Goal: Find specific page/section: Locate item on page

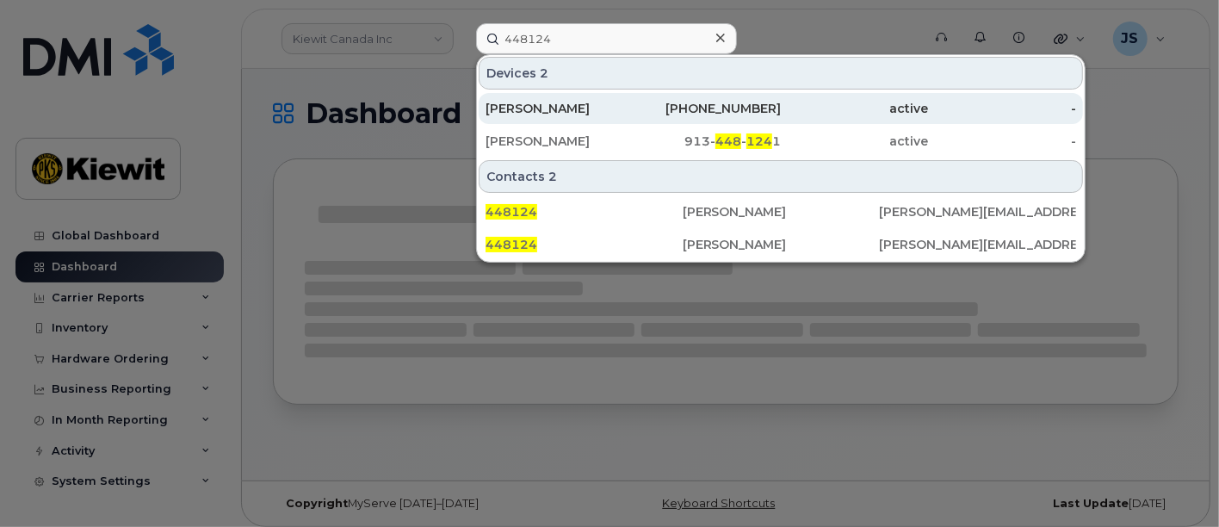
type input "448124"
click at [529, 105] on div "[PERSON_NAME]" at bounding box center [560, 108] width 148 height 17
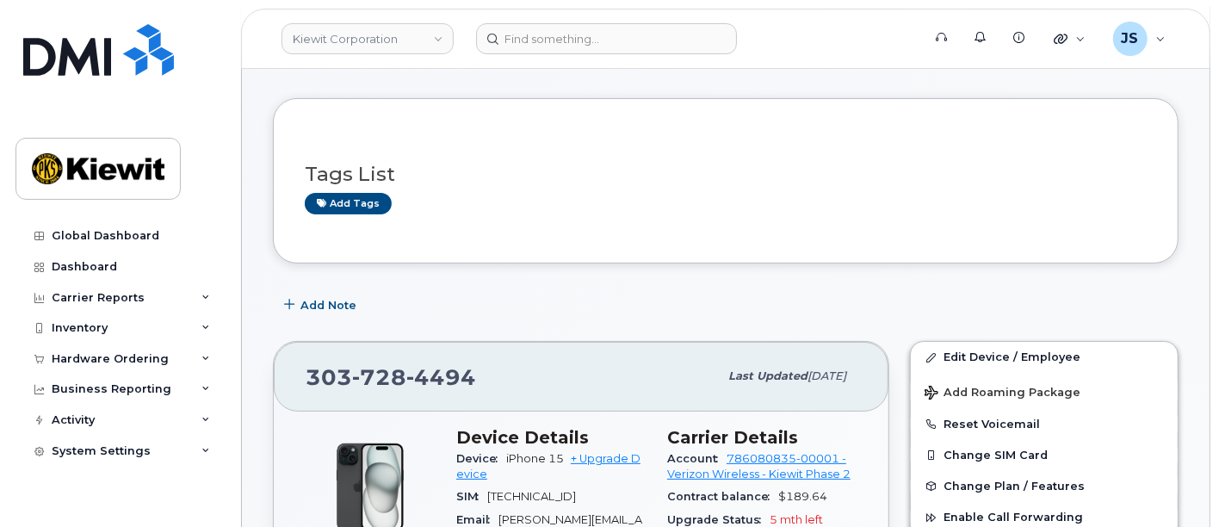
scroll to position [191, 0]
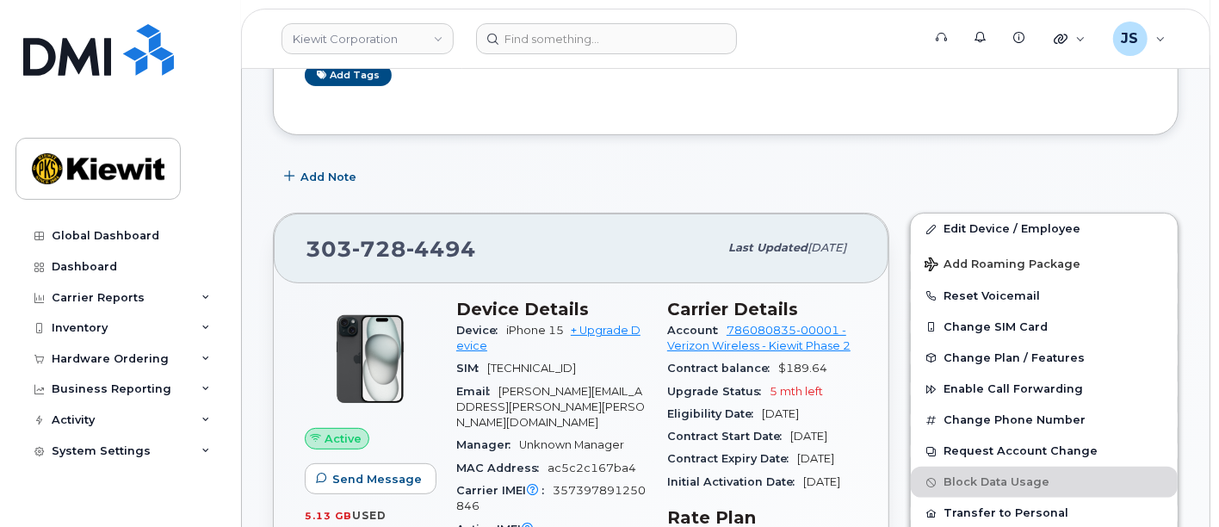
drag, startPoint x: 567, startPoint y: 332, endPoint x: 502, endPoint y: 332, distance: 64.6
click at [502, 332] on div "Device iPhone 15 + Upgrade Device" at bounding box center [551, 338] width 190 height 39
copy span "iPhone 15"
drag, startPoint x: 481, startPoint y: 223, endPoint x: 483, endPoint y: 235, distance: 12.2
click at [480, 223] on div "[PHONE_NUMBER] Last updated [DATE]" at bounding box center [581, 248] width 615 height 69
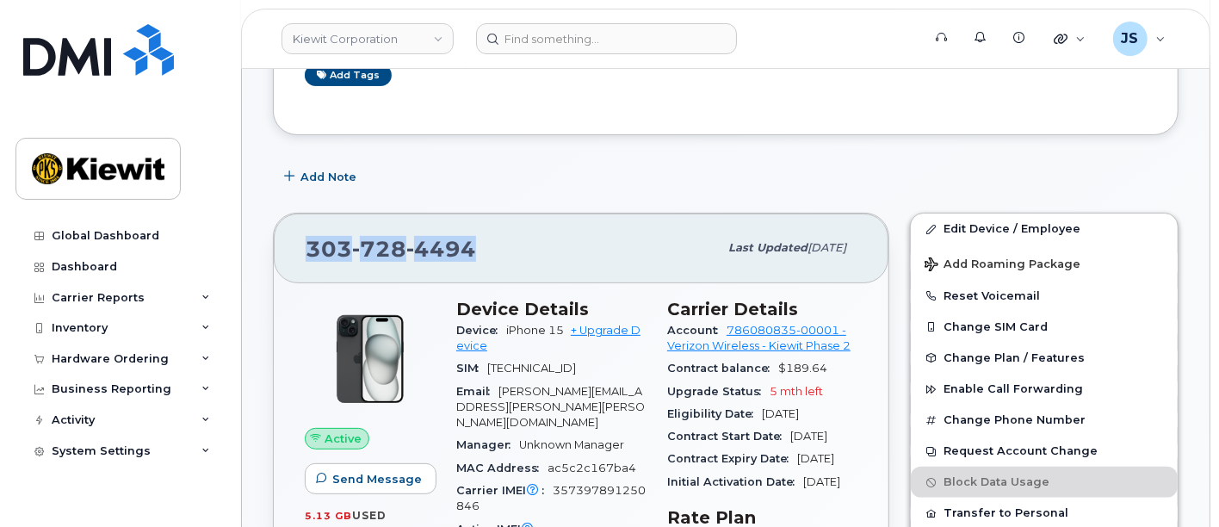
drag, startPoint x: 482, startPoint y: 248, endPoint x: 301, endPoint y: 239, distance: 181.0
click at [301, 239] on div "[PHONE_NUMBER] Last updated [DATE]" at bounding box center [581, 248] width 615 height 69
copy span "[PHONE_NUMBER]"
